Goal: Find specific page/section: Find specific page/section

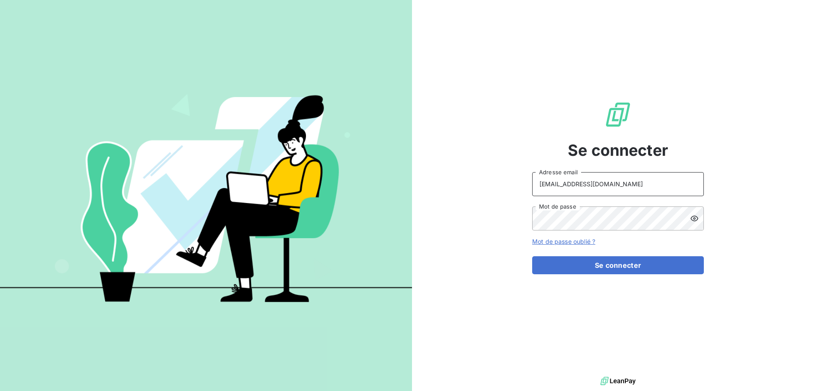
click at [632, 188] on input "[EMAIL_ADDRESS][DOMAIN_NAME]" at bounding box center [618, 184] width 172 height 24
type input "[EMAIL_ADDRESS][DOMAIN_NAME]"
click at [606, 268] on button "Se connecter" at bounding box center [618, 265] width 172 height 18
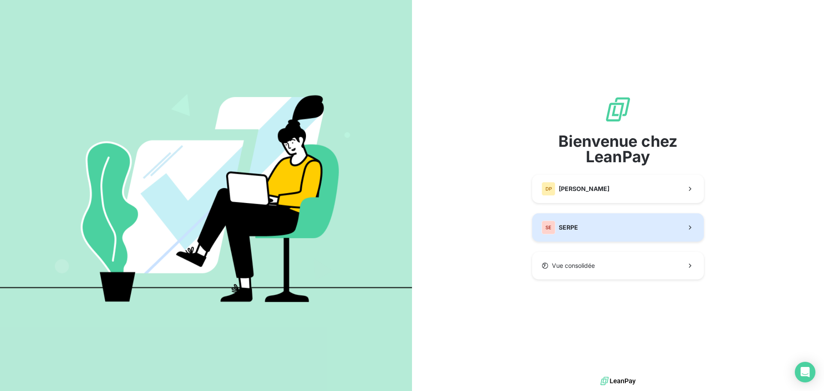
click at [625, 233] on button "SE SERPE" at bounding box center [618, 227] width 172 height 28
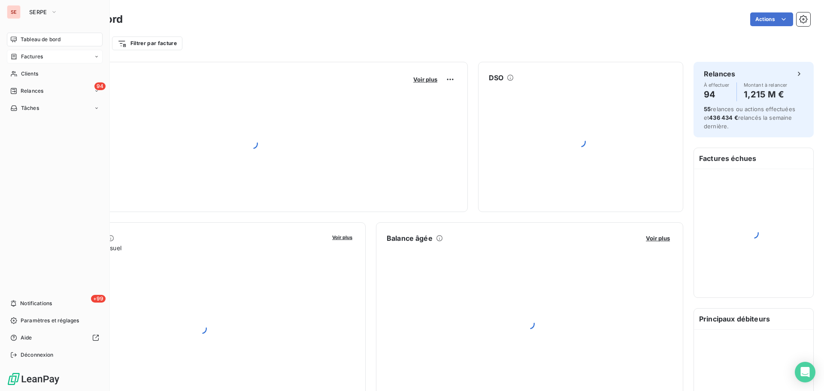
click at [30, 51] on div "Factures" at bounding box center [55, 57] width 96 height 14
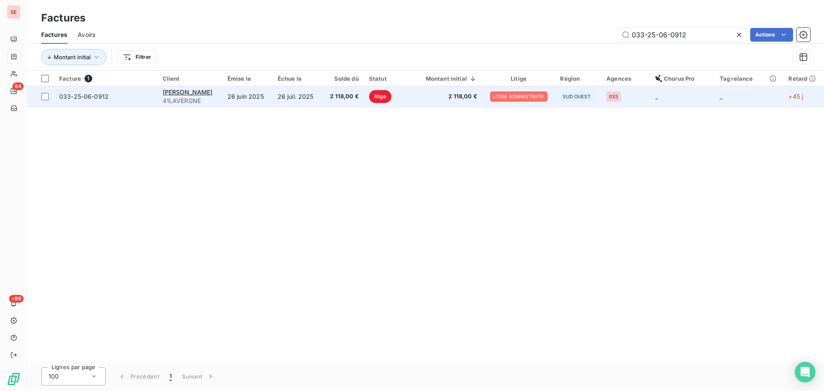
click at [263, 97] on td "26 juin 2025" at bounding box center [247, 96] width 50 height 21
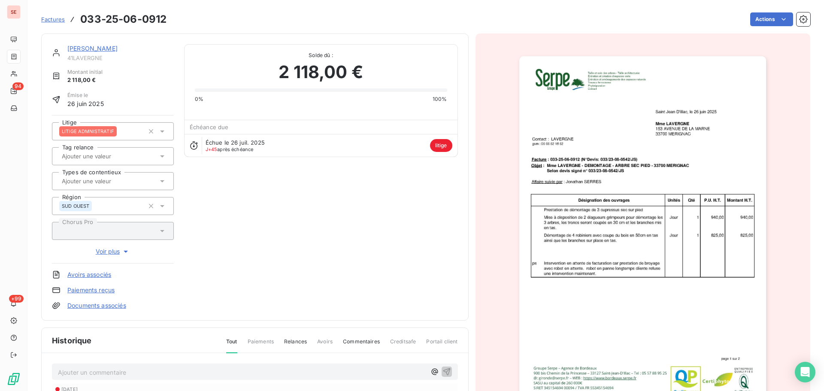
scroll to position [150, 0]
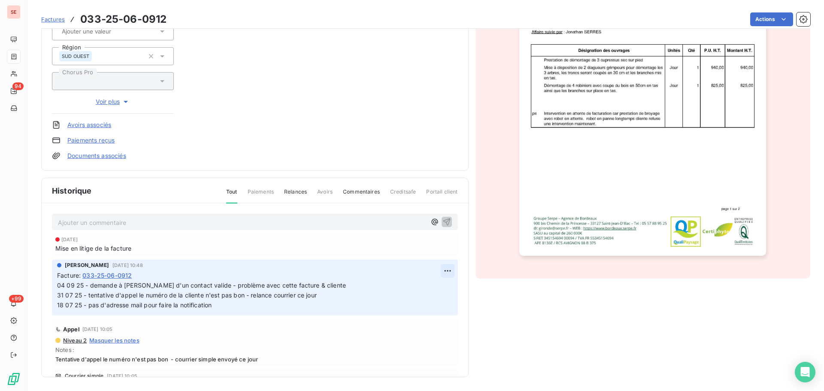
click at [436, 268] on html "SE 94 +99 Factures 033-25-06-0912 Actions [PERSON_NAME] 41LAVERGNE Montant init…" at bounding box center [412, 195] width 824 height 391
click at [430, 289] on div "Editer" at bounding box center [417, 290] width 48 height 14
click at [58, 289] on span "04 09 25 - demande à [PERSON_NAME] d'un contact valide - problème avec cette fa…" at bounding box center [301, 295] width 489 height 27
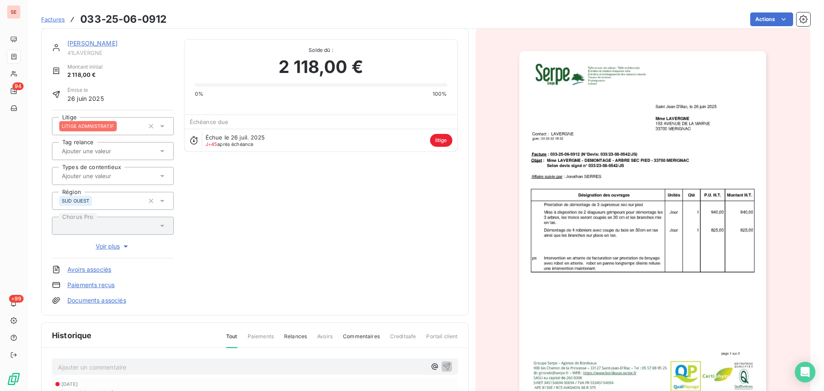
scroll to position [118, 0]
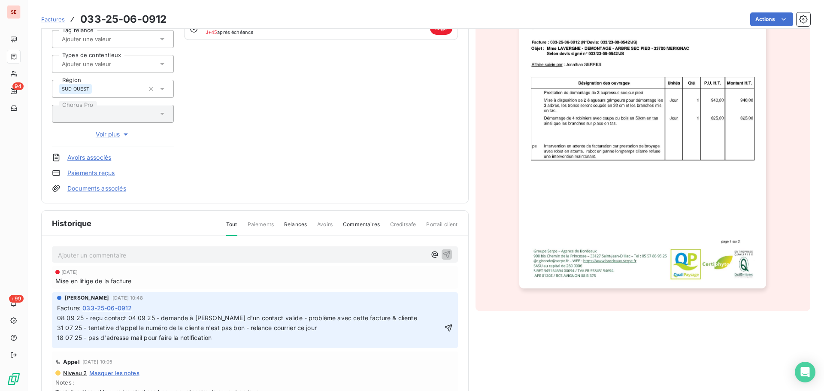
click at [131, 320] on span "08 09 25 - reçu contact 04 09 25 - demande à [PERSON_NAME] d'un contact valide …" at bounding box center [337, 327] width 560 height 27
click at [128, 318] on span "08 09 25 - reçu contact 04 09 25 - demande à [PERSON_NAME] d'un contact valide …" at bounding box center [337, 327] width 560 height 27
drag, startPoint x: 129, startPoint y: 319, endPoint x: 358, endPoint y: 145, distance: 287.4
click at [358, 145] on div "[PERSON_NAME] 41LAVERGNE Montant initial 2 118,00 € Émise le [DATE] Litige LITI…" at bounding box center [255, 60] width 406 height 266
click at [128, 318] on span "08 09 25 - reçu contact 04 09 25 - demande à [PERSON_NAME] d'un contact valide …" at bounding box center [337, 327] width 560 height 27
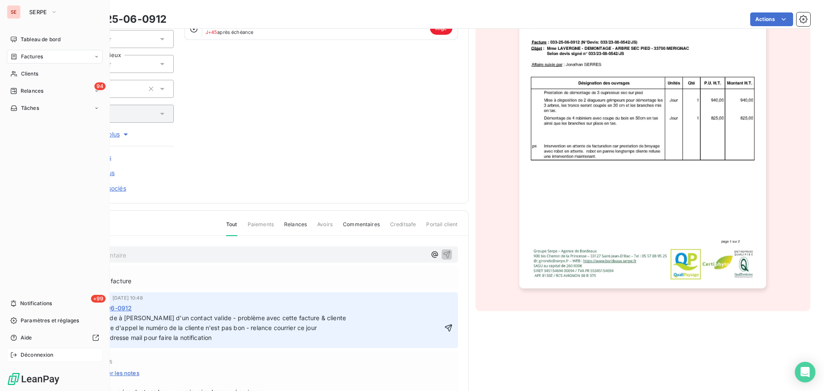
click at [42, 351] on span "Déconnexion" at bounding box center [37, 355] width 33 height 8
